Goal: Transaction & Acquisition: Subscribe to service/newsletter

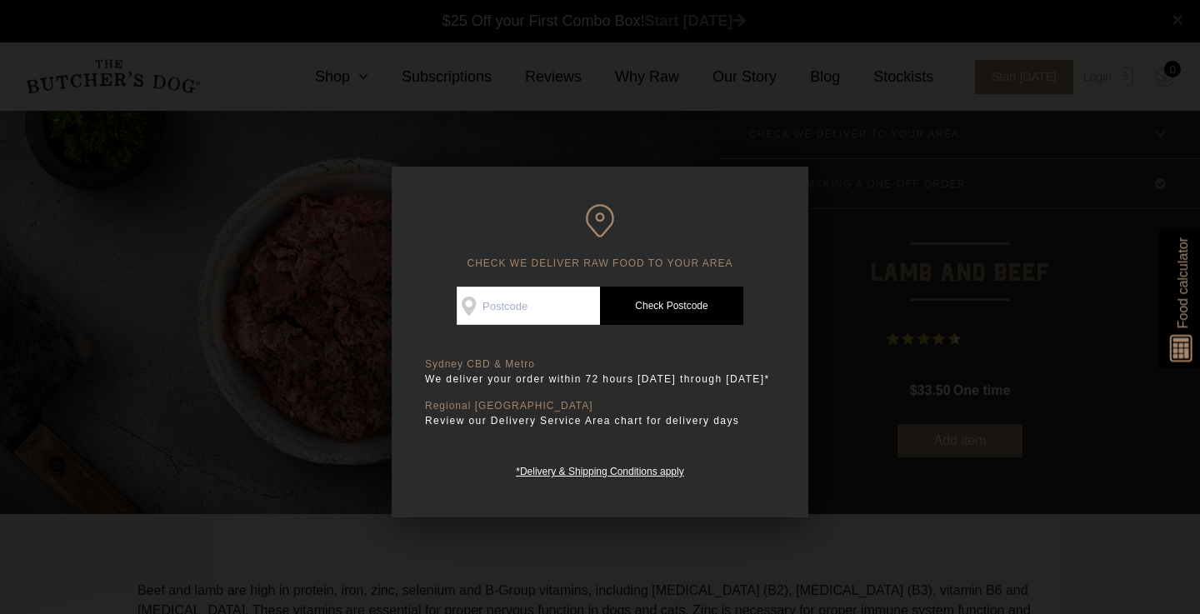
click at [538, 296] on input "Check Availability At" at bounding box center [528, 306] width 143 height 38
type input "2120"
click at [678, 307] on link "Check Postcode" at bounding box center [671, 306] width 143 height 38
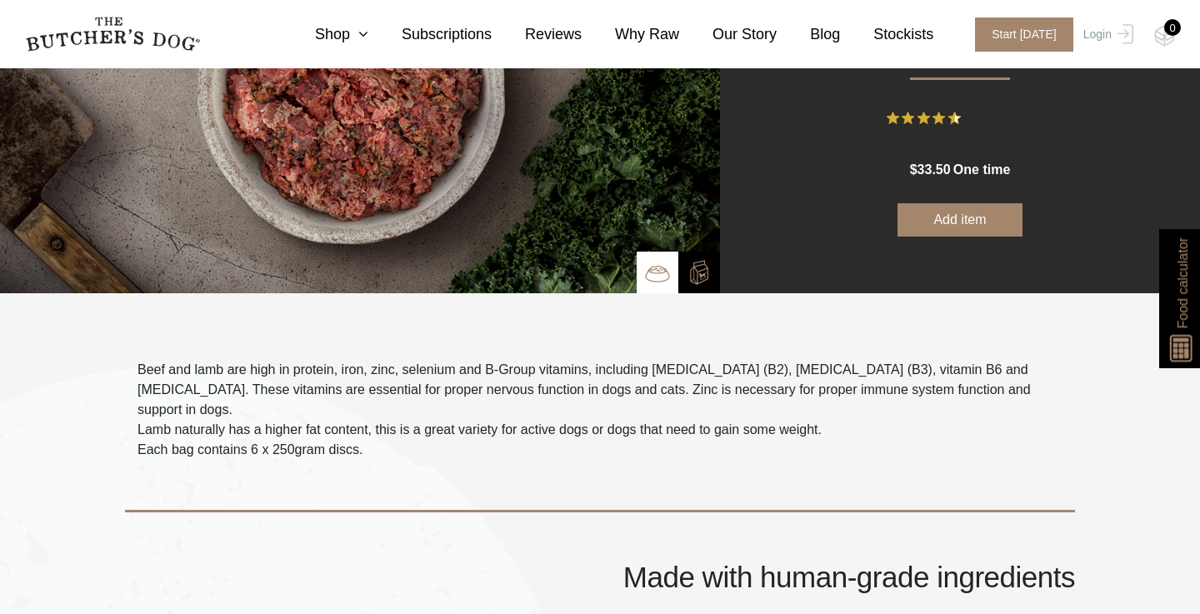
scroll to position [223, 0]
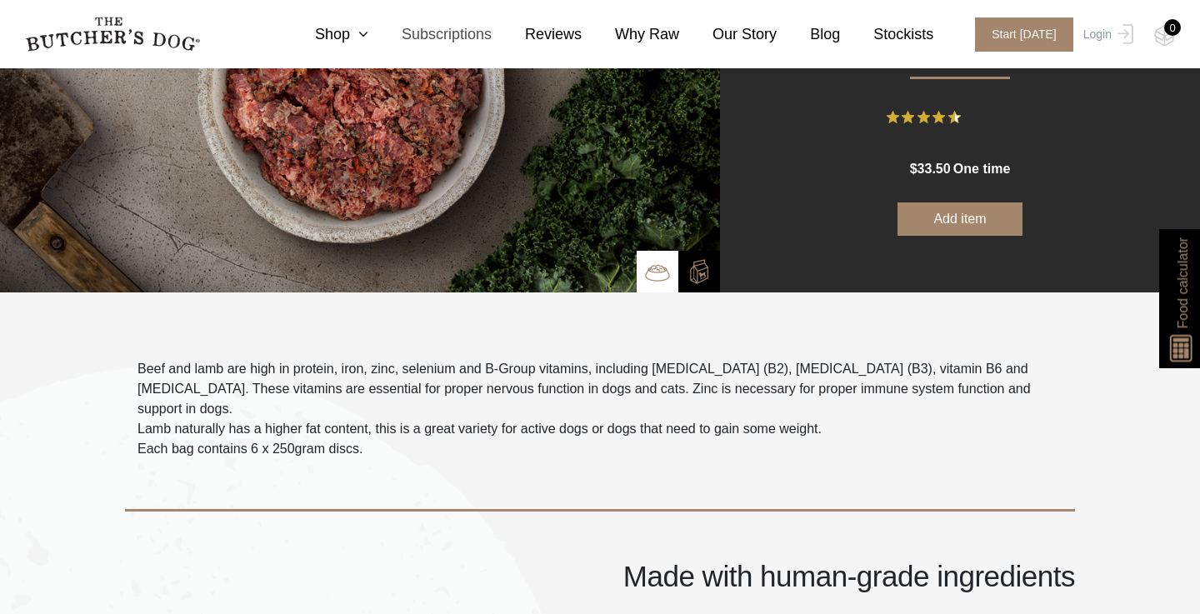
click at [478, 31] on link "Subscriptions" at bounding box center [429, 34] width 123 height 23
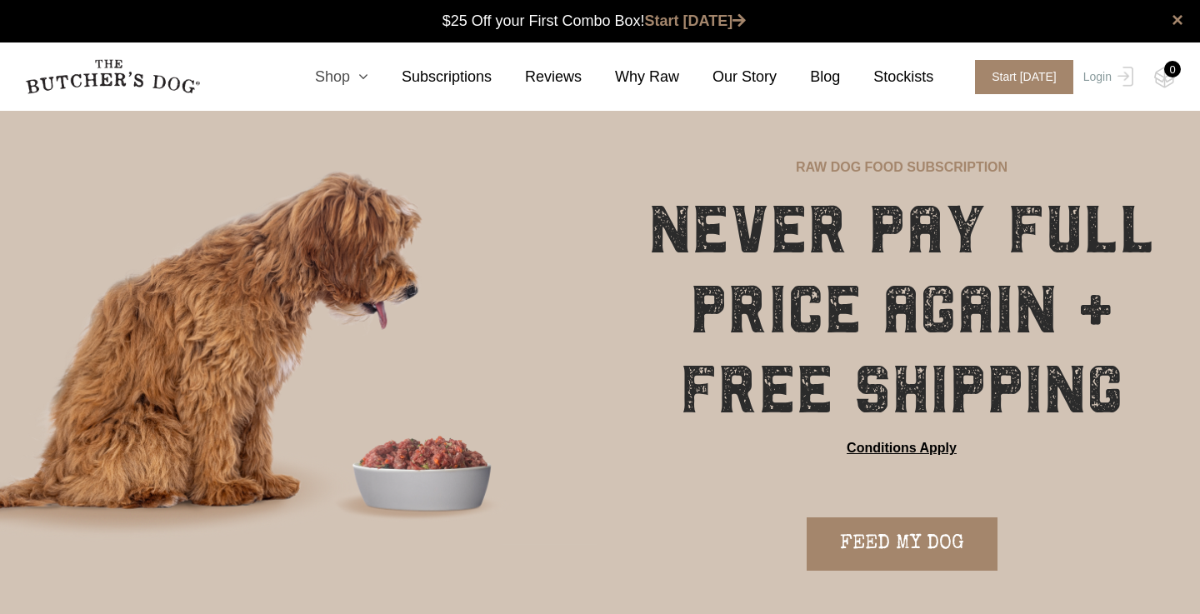
click at [364, 79] on icon at bounding box center [359, 76] width 18 height 15
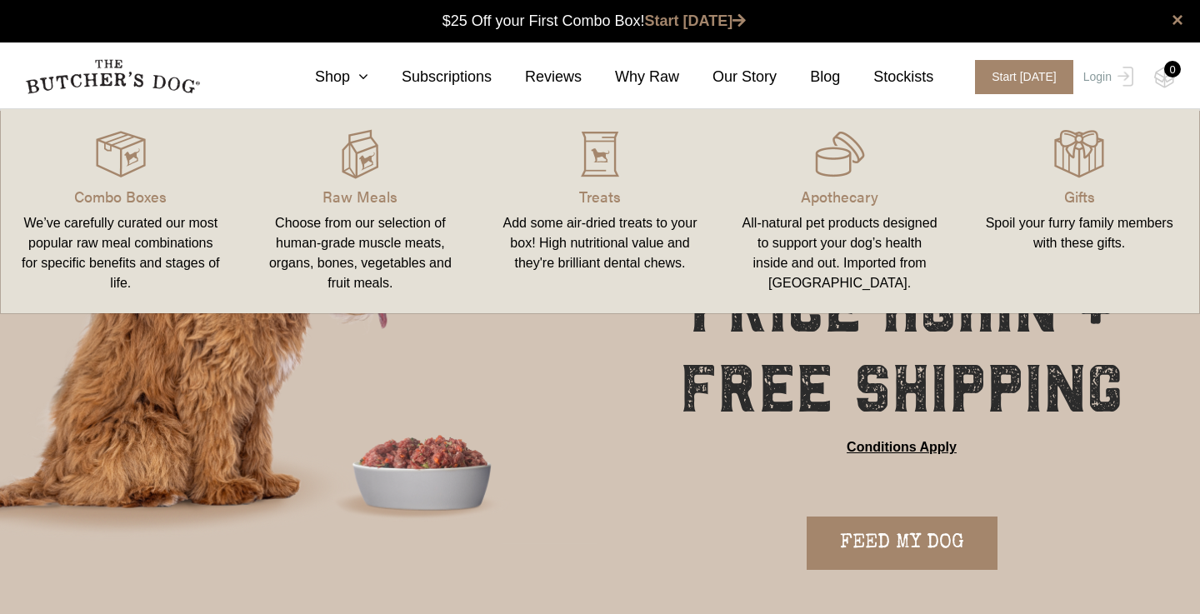
click at [581, 233] on div "Add some air-dried treats to your box! High nutritional value and they're brill…" at bounding box center [600, 243] width 200 height 60
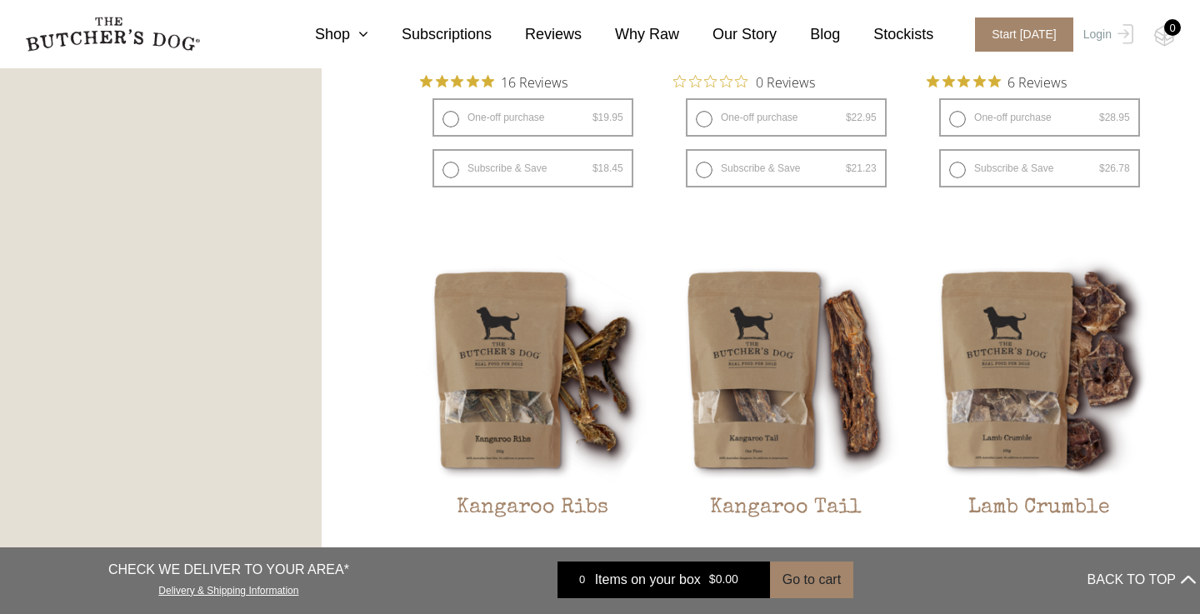
scroll to position [1357, 0]
